Goal: Information Seeking & Learning: Learn about a topic

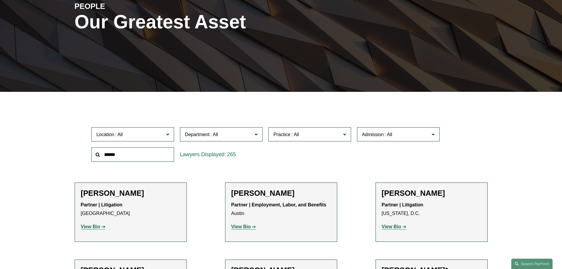
scroll to position [118, 0]
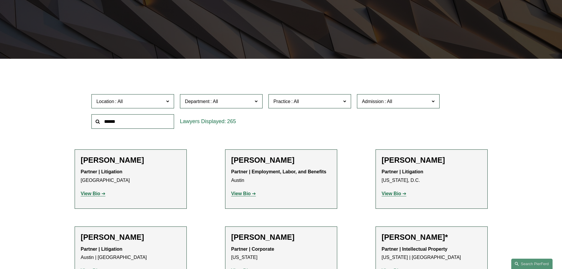
click at [169, 103] on label "Location" at bounding box center [133, 101] width 83 height 14
click at [0, 0] on link "[GEOGRAPHIC_DATA]" at bounding box center [0, 0] width 0 height 0
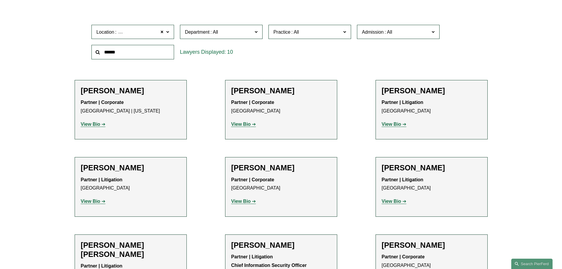
scroll to position [177, 0]
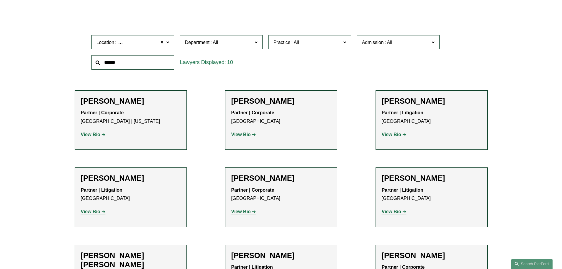
click at [247, 133] on strong "View Bio" at bounding box center [240, 134] width 19 height 5
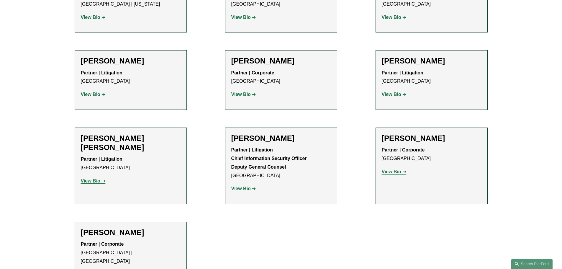
scroll to position [354, 0]
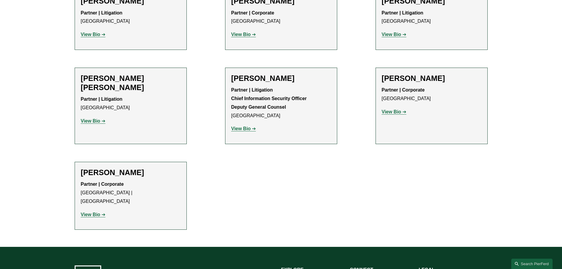
click at [134, 172] on h2 "[PERSON_NAME]" at bounding box center [131, 172] width 100 height 9
click at [102, 212] on link "View Bio" at bounding box center [93, 214] width 25 height 5
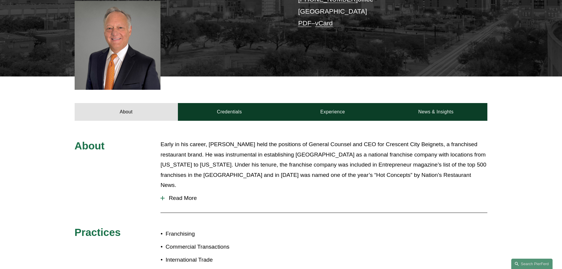
scroll to position [177, 0]
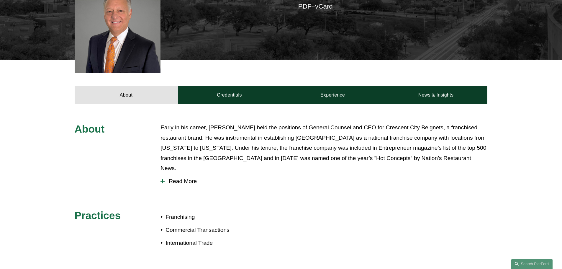
click at [184, 174] on button "Read More" at bounding box center [324, 181] width 327 height 15
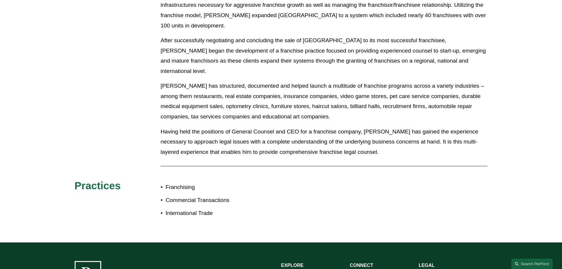
scroll to position [384, 0]
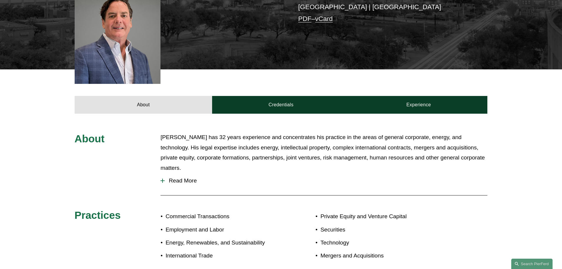
scroll to position [177, 0]
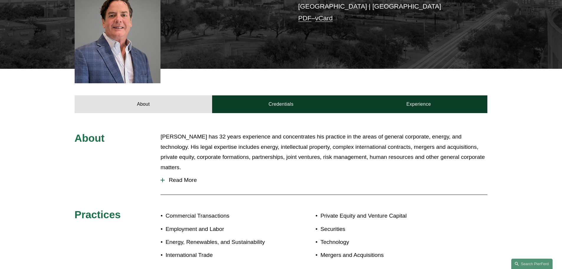
click at [182, 177] on span "Read More" at bounding box center [326, 180] width 323 height 6
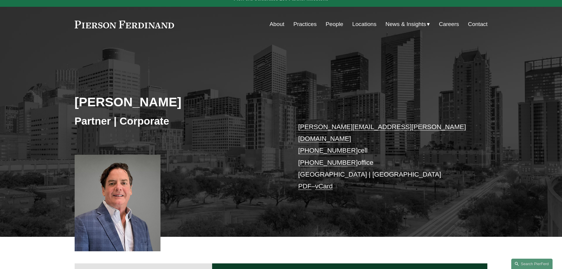
scroll to position [0, 0]
